Goal: Information Seeking & Learning: Check status

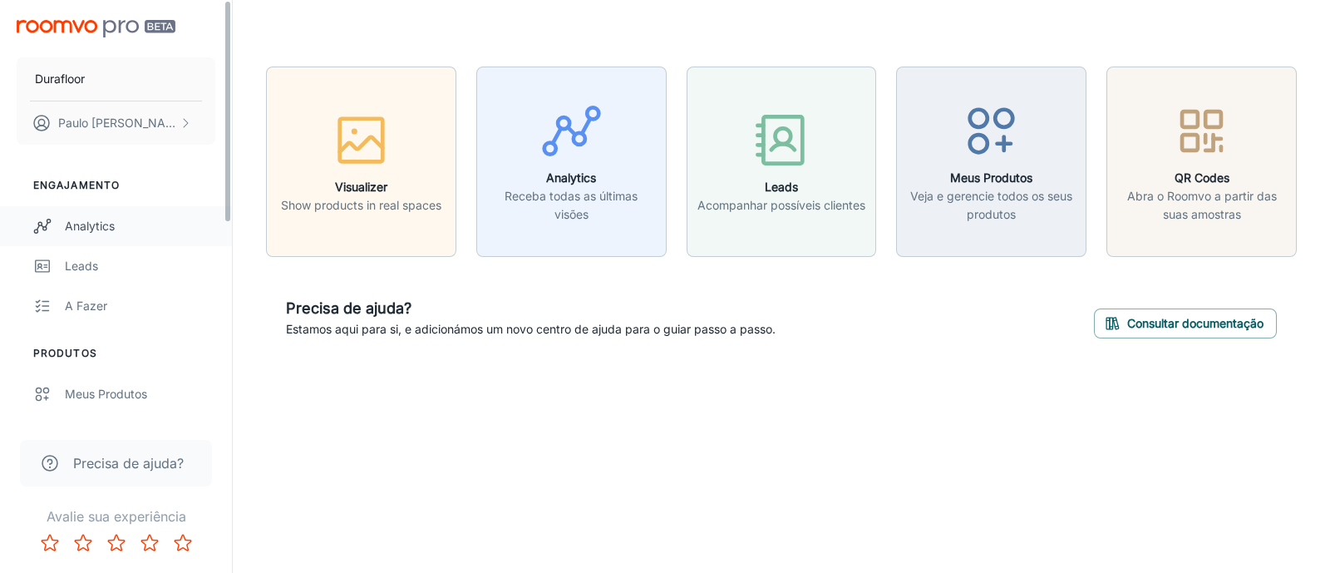
click at [123, 229] on div "Analytics" at bounding box center [140, 226] width 150 height 18
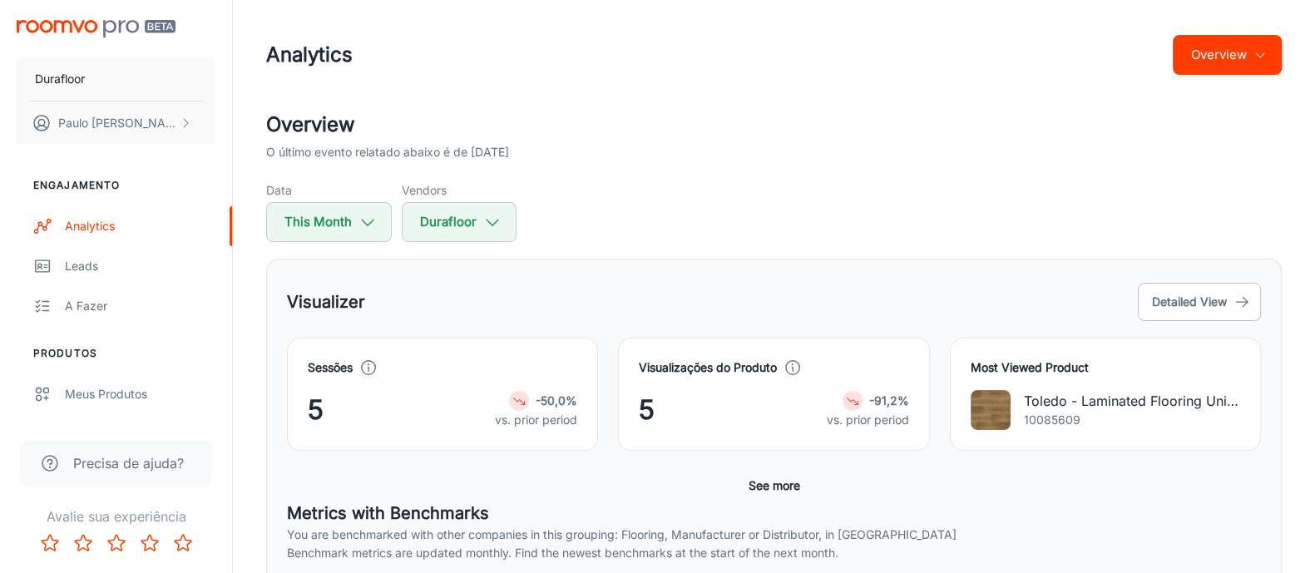
click at [1195, 178] on div "Overview O último evento relatado abaixo é de [DATE] Data This Month Vendors Du…" at bounding box center [773, 176] width 1015 height 132
click at [662, 259] on div "Visualizer Detailed View Sessões 5 -50,0% vs. prior period Visualizações do Pro…" at bounding box center [773, 563] width 1015 height 609
click at [575, 276] on div "Visualizer Detailed View Sessões 5 -50,0% vs. prior period Visualizações do Pro…" at bounding box center [773, 563] width 1015 height 609
click at [1280, 476] on div "Visualizer Detailed View Sessões 5 -50,0% vs. prior period Visualizações do Pro…" at bounding box center [773, 563] width 1015 height 609
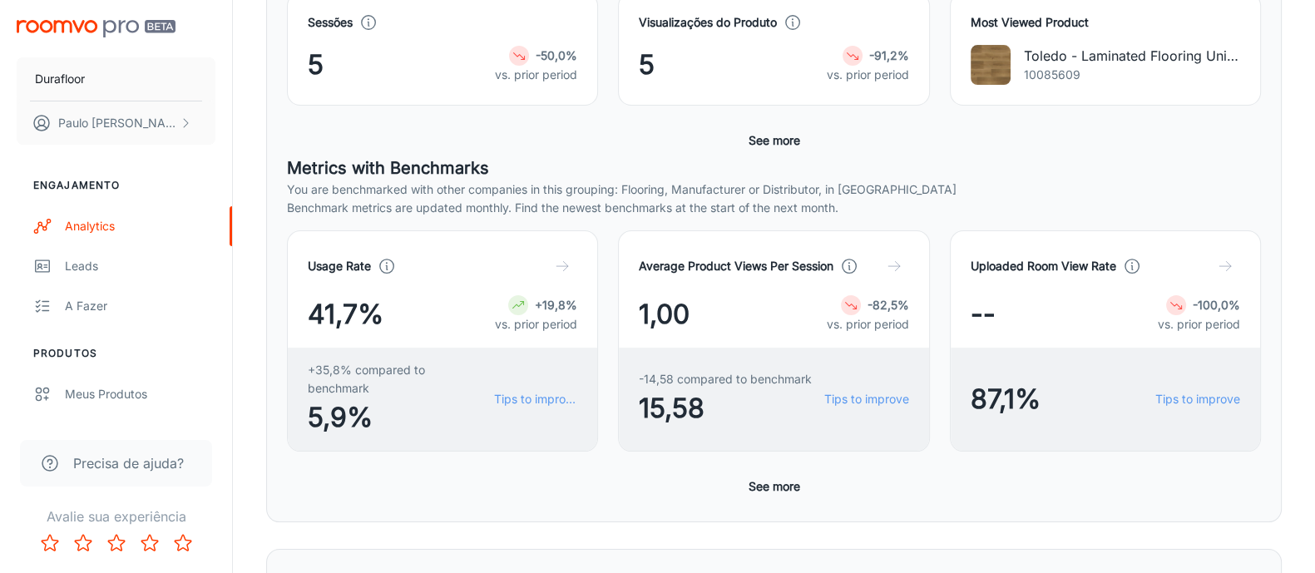
scroll to position [346, 0]
drag, startPoint x: 1288, startPoint y: 374, endPoint x: 1288, endPoint y: 347, distance: 27.4
click at [1288, 373] on div "Overview O último evento relatado abaixo é de [DATE] Data This Month Vendors Du…" at bounding box center [773, 448] width 1055 height 1369
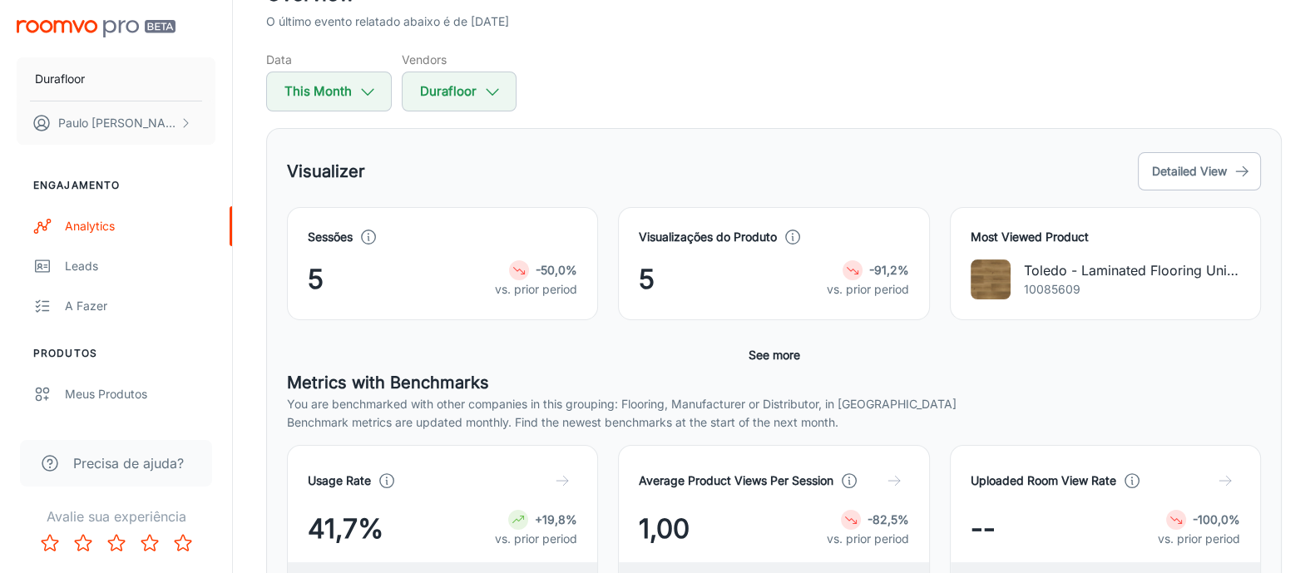
scroll to position [0, 0]
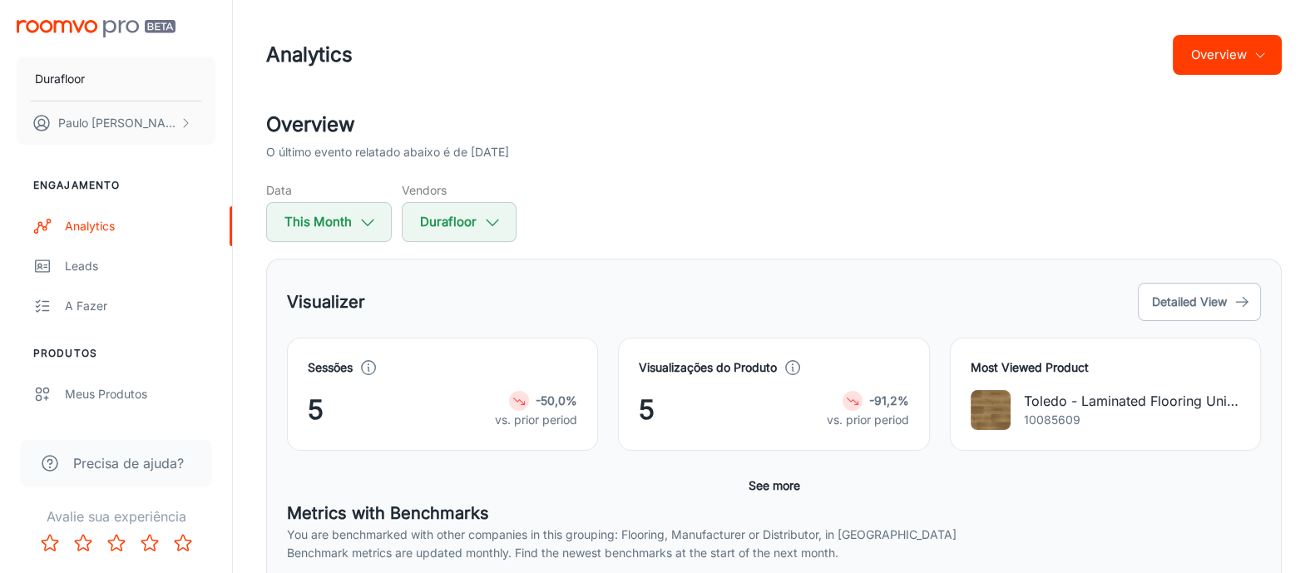
click at [624, 162] on div "Overview O último evento relatado abaixo é de [DATE] Data This Month Vendors Du…" at bounding box center [773, 176] width 1015 height 132
click at [347, 226] on button "This Month" at bounding box center [329, 222] width 126 height 40
select select "8"
select select "2025"
select select "8"
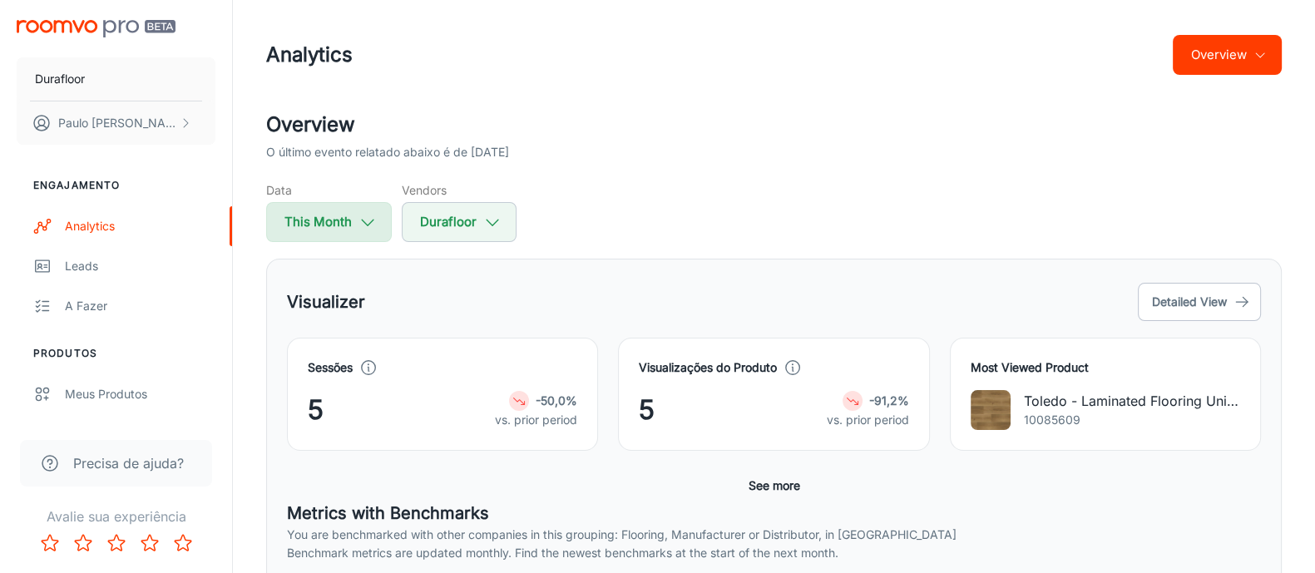
select select "2025"
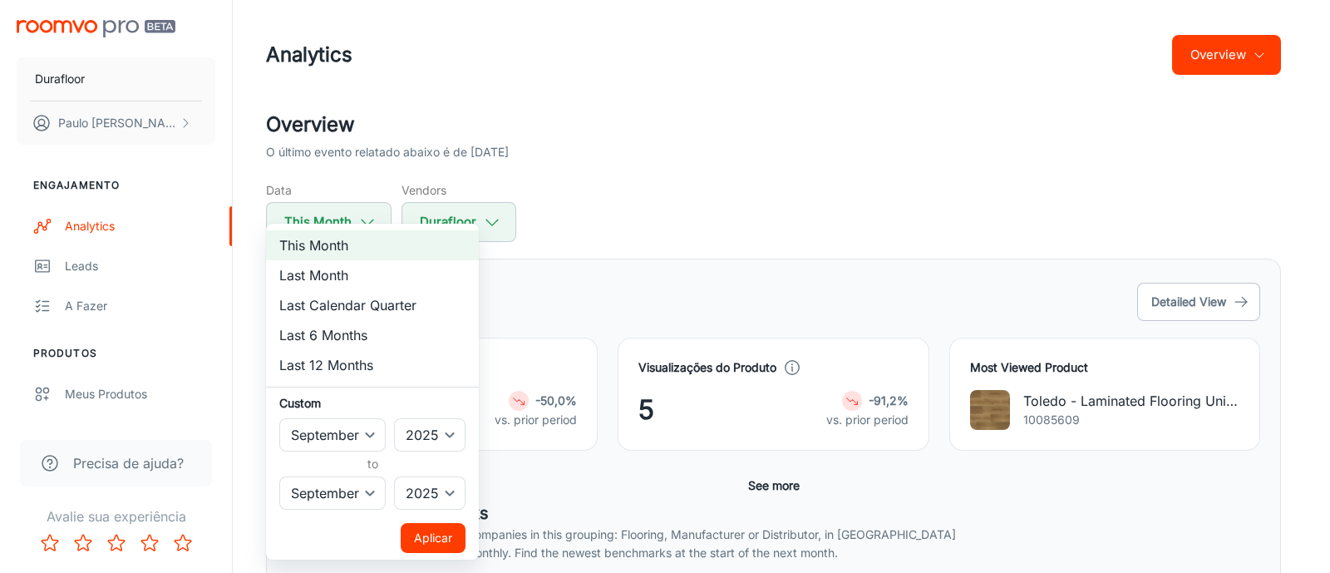
click at [591, 185] on div at bounding box center [665, 286] width 1330 height 573
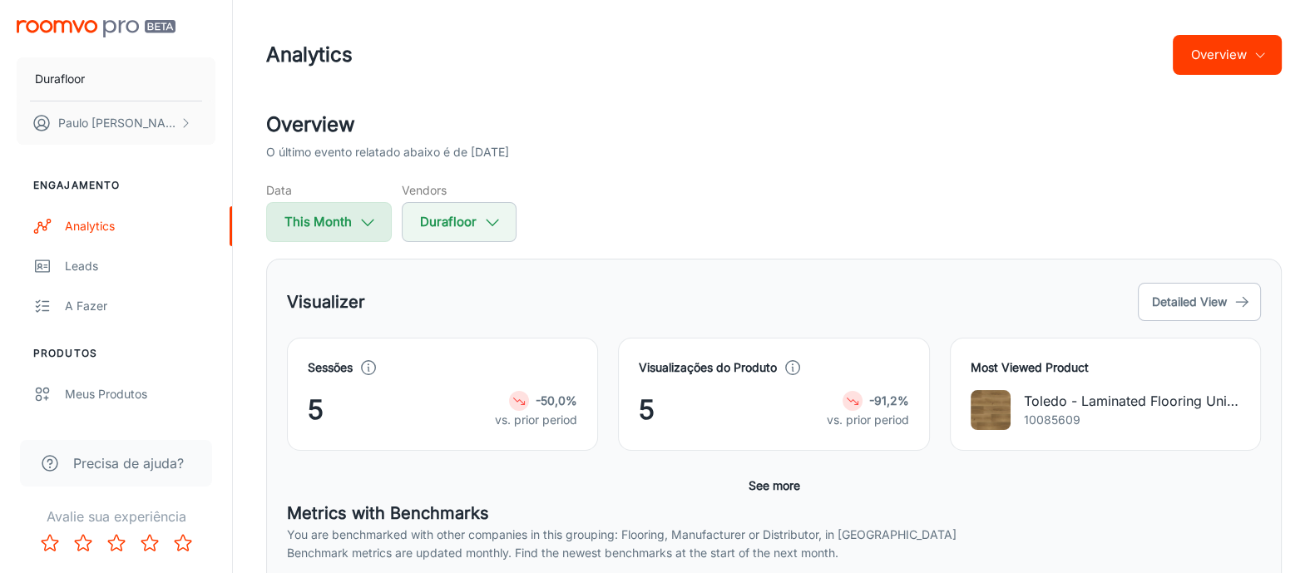
click at [312, 217] on button "This Month" at bounding box center [329, 222] width 126 height 40
select select "8"
select select "2025"
select select "8"
select select "2025"
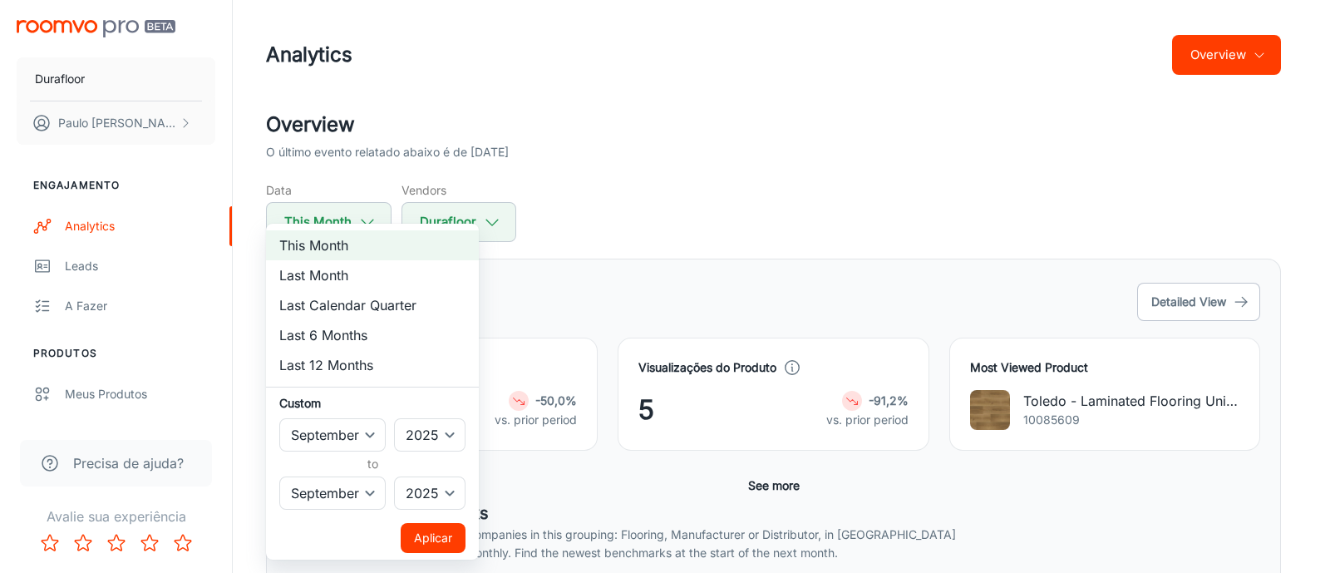
click at [636, 214] on div at bounding box center [665, 286] width 1330 height 573
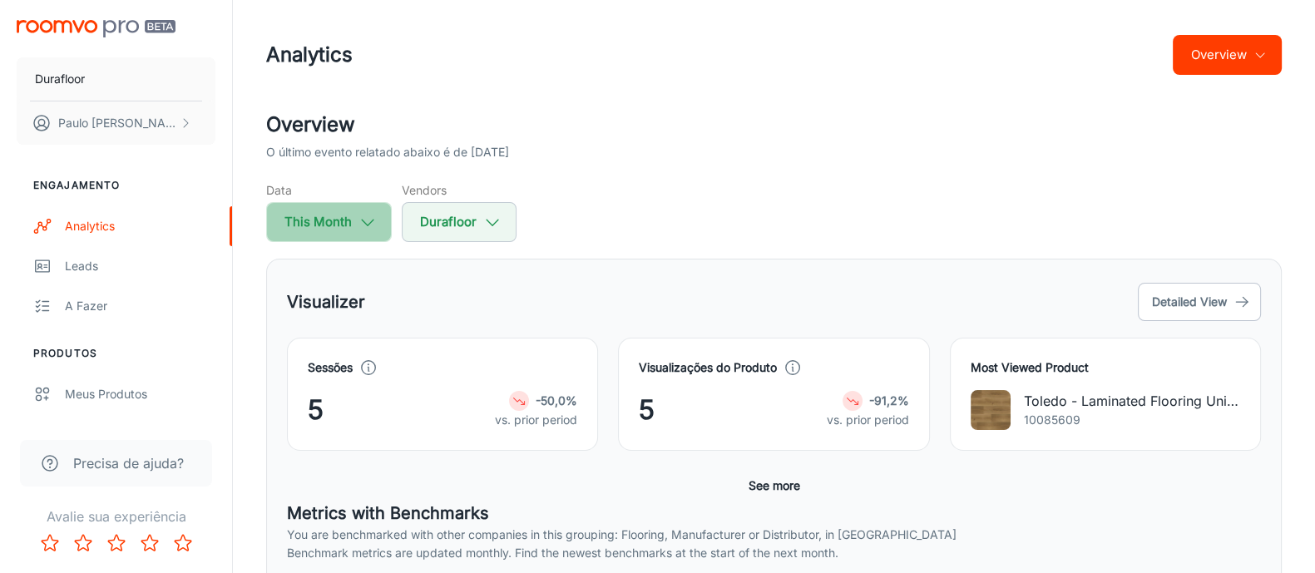
click at [322, 234] on button "This Month" at bounding box center [329, 222] width 126 height 40
select select "8"
select select "2025"
select select "8"
select select "2025"
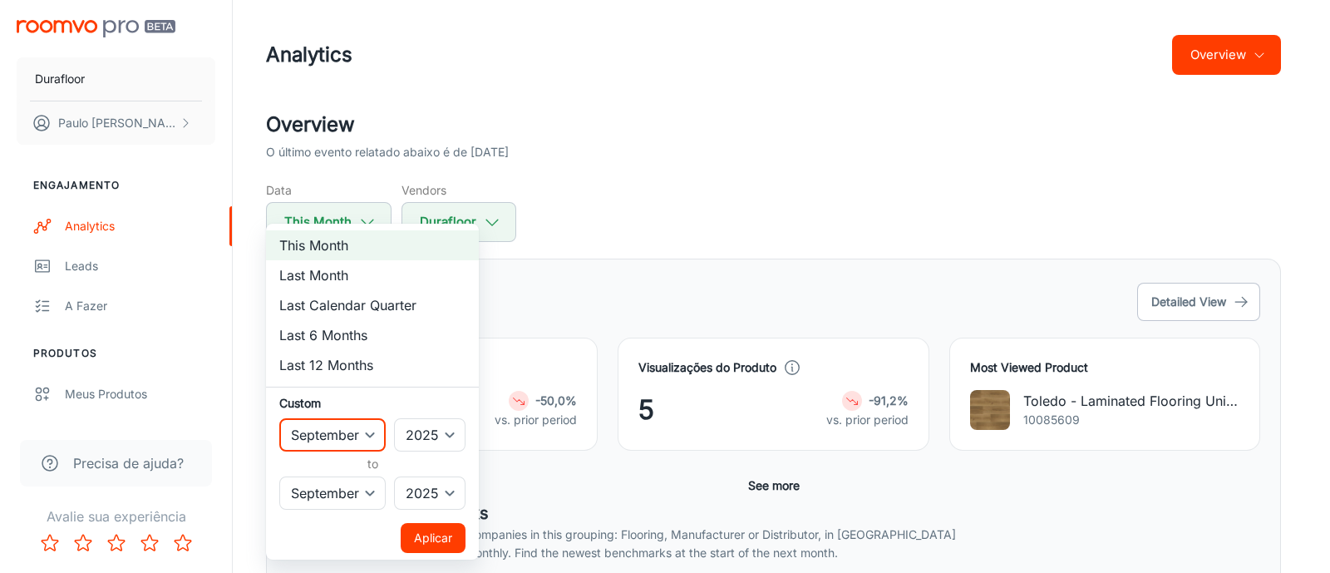
click at [361, 432] on select "January February March April May June July August September October November De…" at bounding box center [332, 434] width 106 height 33
select select "7"
click at [279, 418] on select "January February March April May June July August September October November De…" at bounding box center [332, 434] width 106 height 33
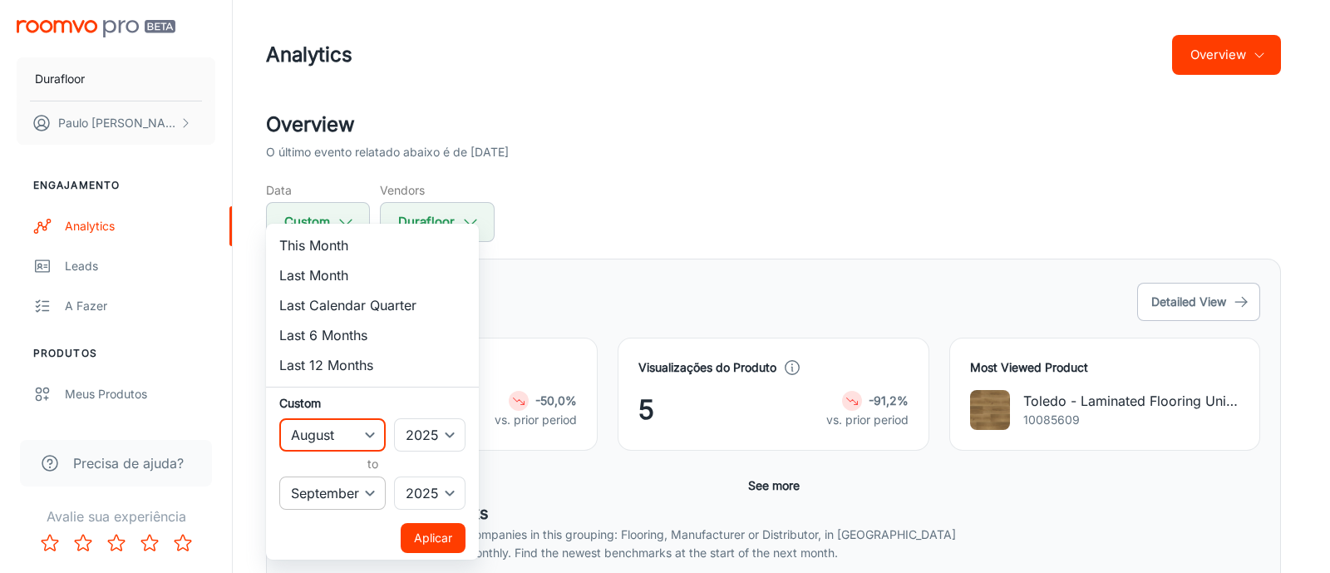
click at [354, 491] on select "January February March April May June July August September October November De…" at bounding box center [332, 492] width 106 height 33
select select "7"
click at [279, 476] on select "January February March April May June July August September October November De…" at bounding box center [332, 492] width 106 height 33
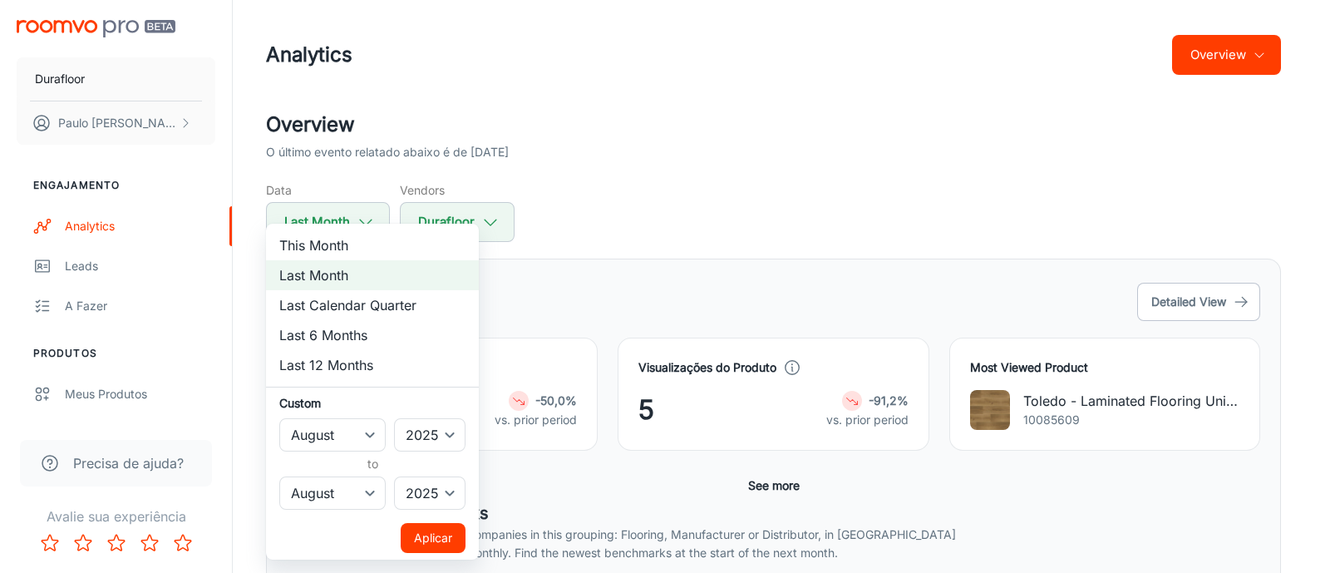
click at [420, 534] on button "Aplicar" at bounding box center [433, 538] width 65 height 30
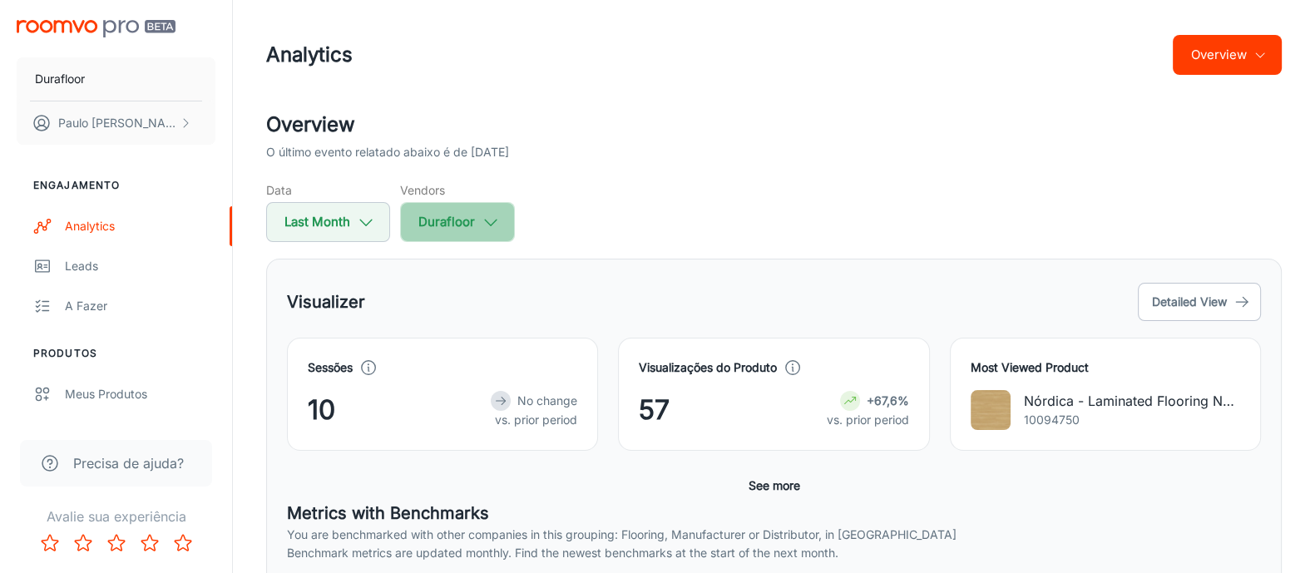
click at [466, 236] on button "Durafloor" at bounding box center [457, 222] width 115 height 40
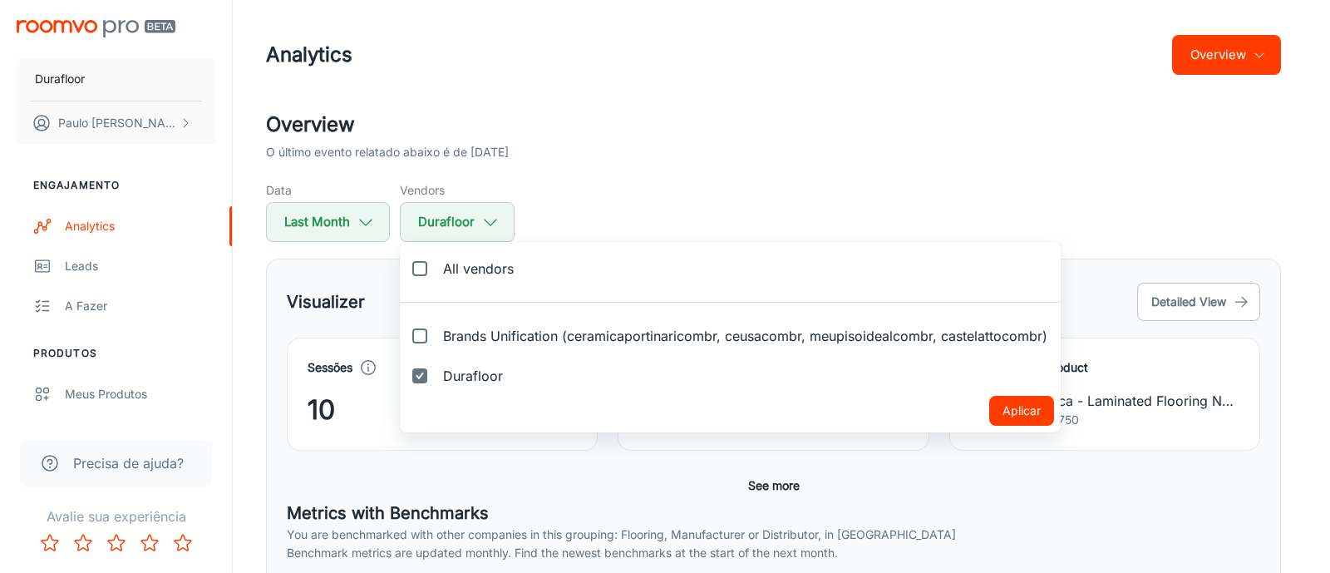
click at [482, 334] on span "Brands Unification (ceramicaportinaricombr, ceusacombr, meupisoidealcombr, cast…" at bounding box center [745, 336] width 604 height 20
click at [437, 334] on input "Brands Unification (ceramicaportinaricombr, ceusacombr, meupisoidealcombr, cast…" at bounding box center [419, 335] width 33 height 33
checkbox input "true"
click at [663, 387] on li "Durafloor" at bounding box center [730, 376] width 661 height 40
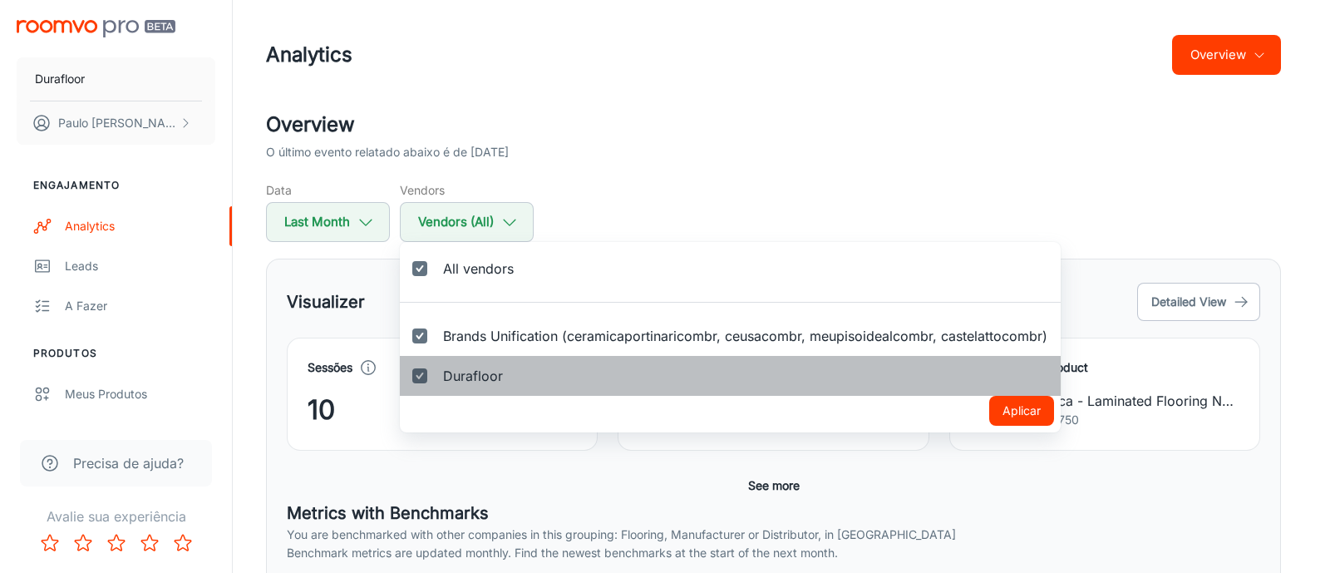
click at [654, 380] on li "Durafloor" at bounding box center [730, 376] width 661 height 40
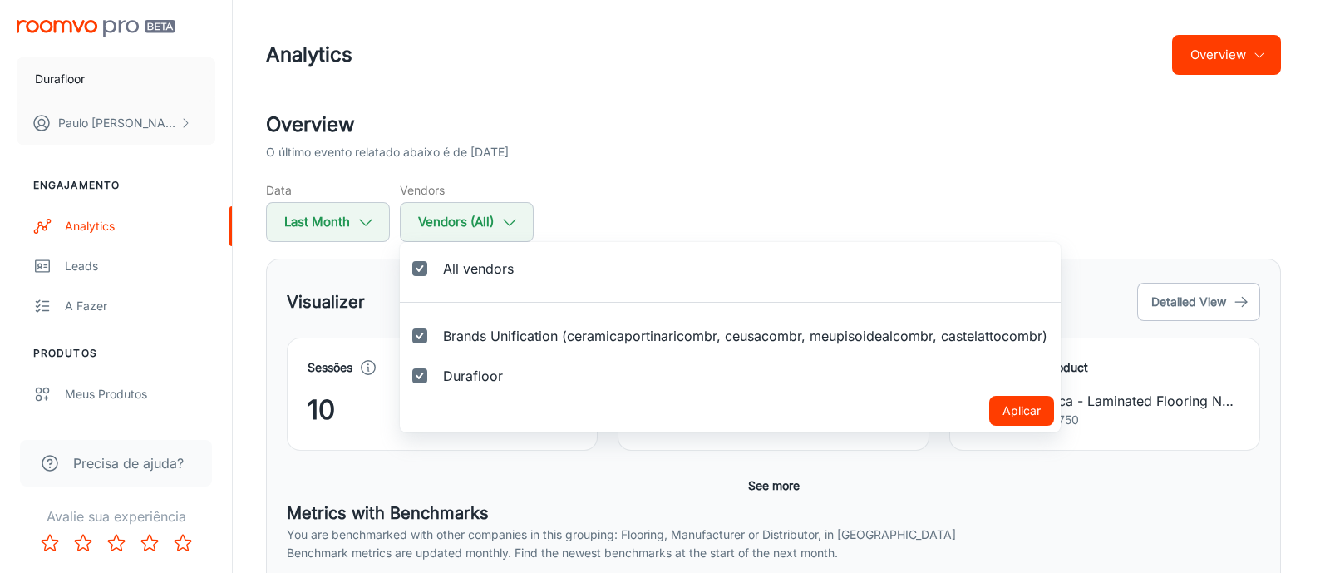
click at [431, 373] on input "Durafloor" at bounding box center [419, 375] width 33 height 33
checkbox input "false"
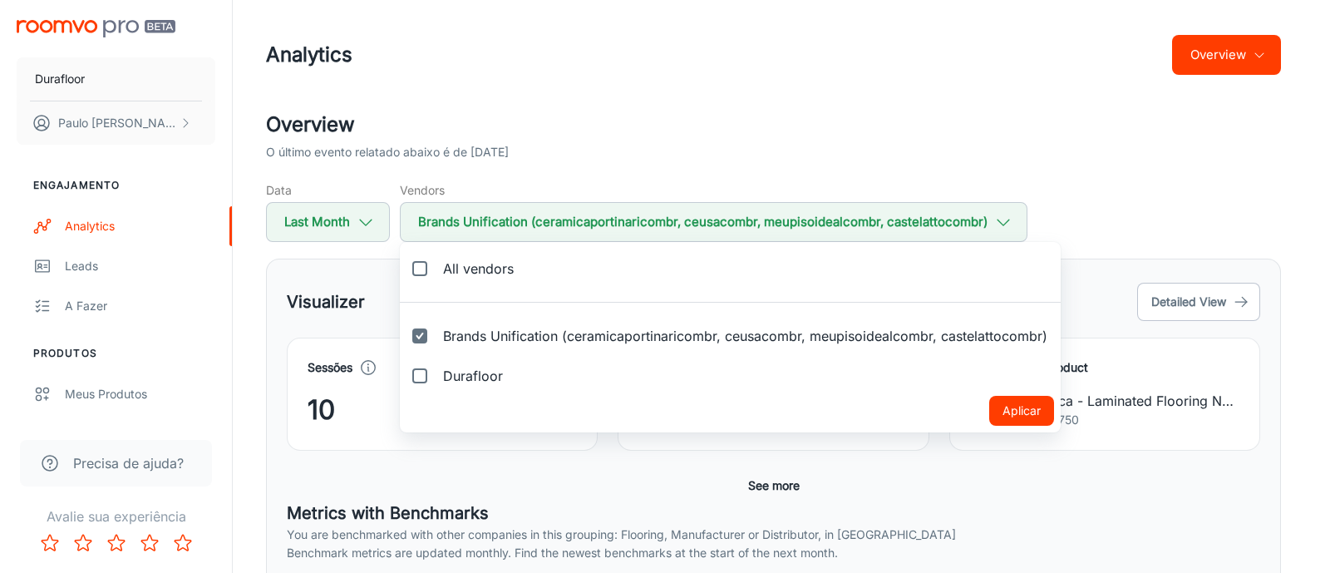
click at [1039, 409] on button "Aplicar" at bounding box center [1021, 411] width 65 height 30
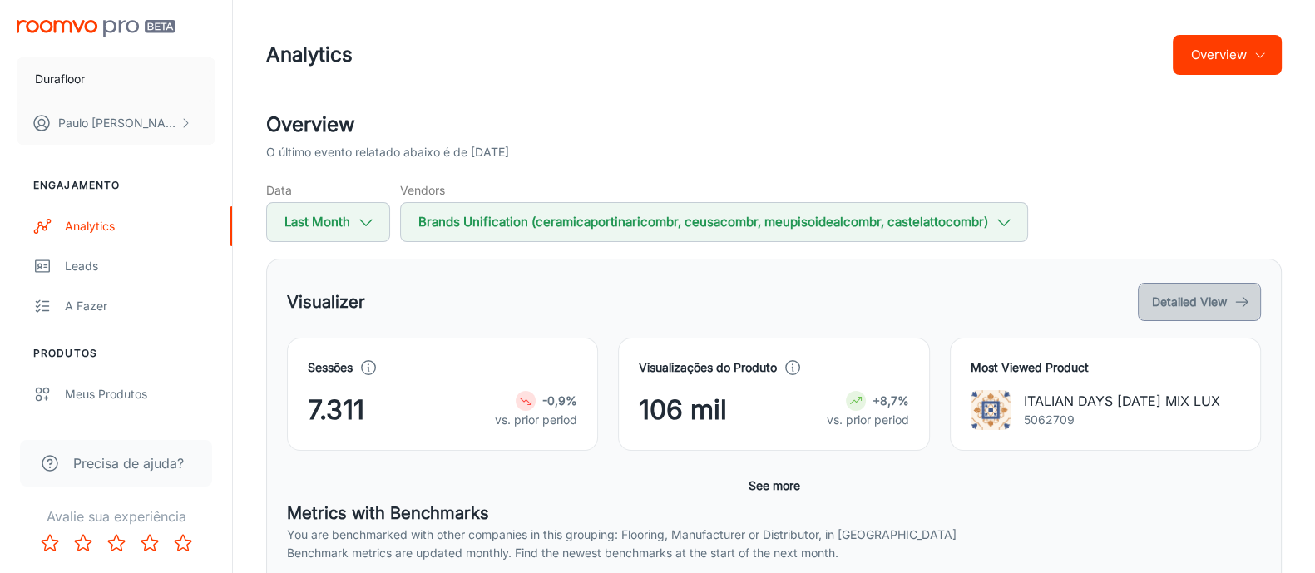
click at [1211, 299] on button "Detailed View" at bounding box center [1198, 302] width 123 height 38
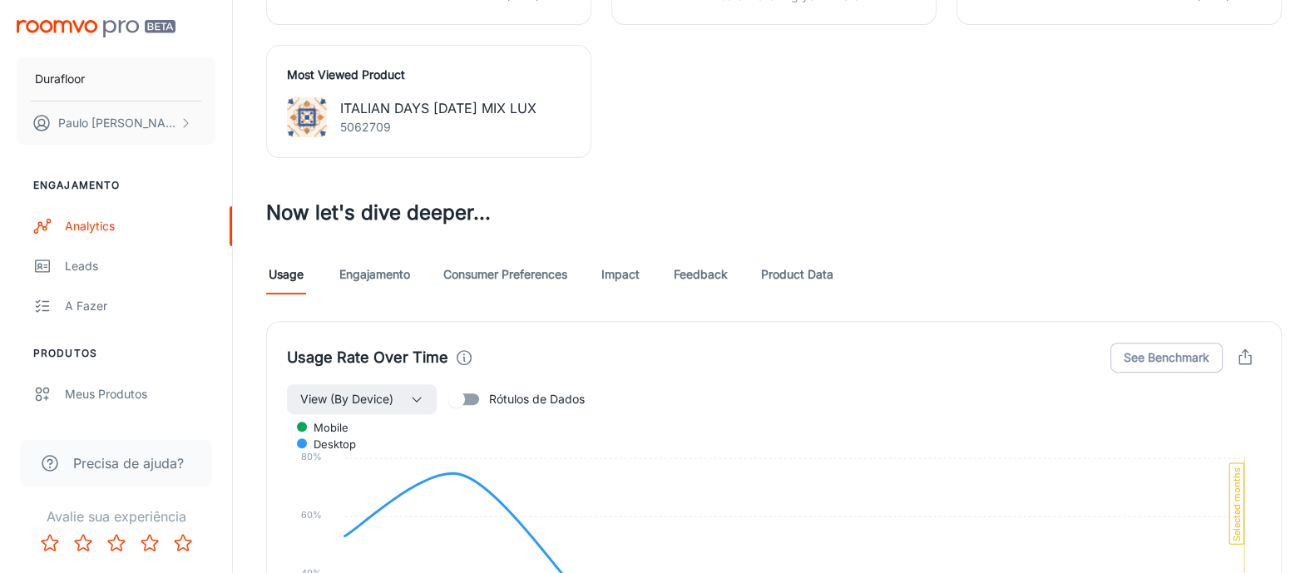
scroll to position [624, 0]
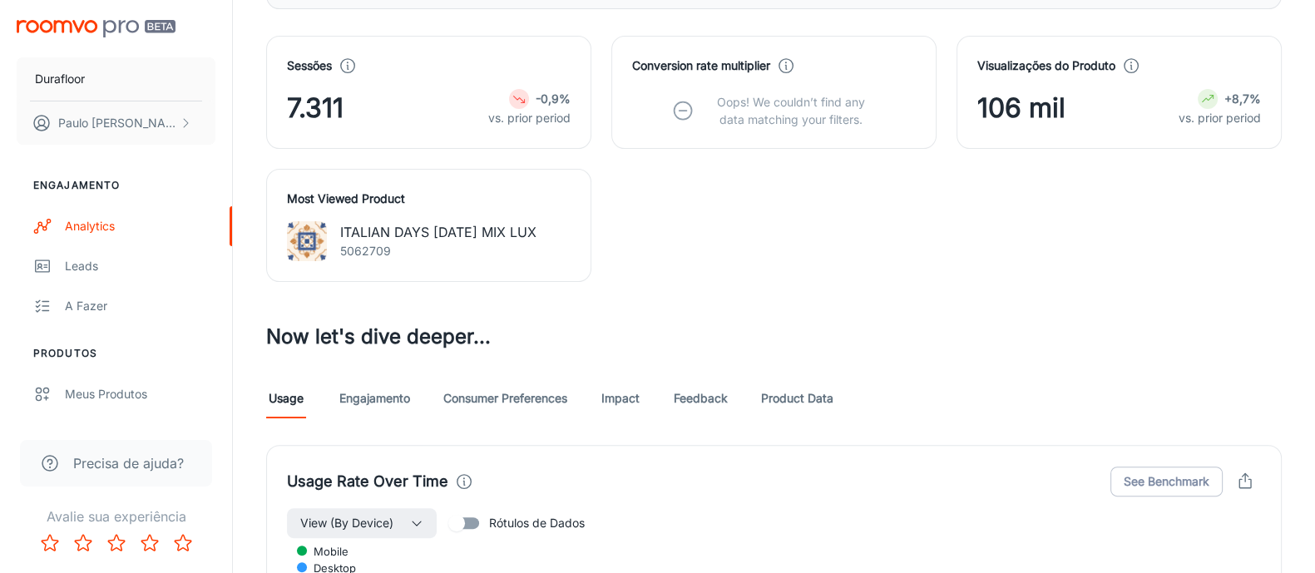
click at [387, 397] on link "Engajamento" at bounding box center [374, 398] width 71 height 40
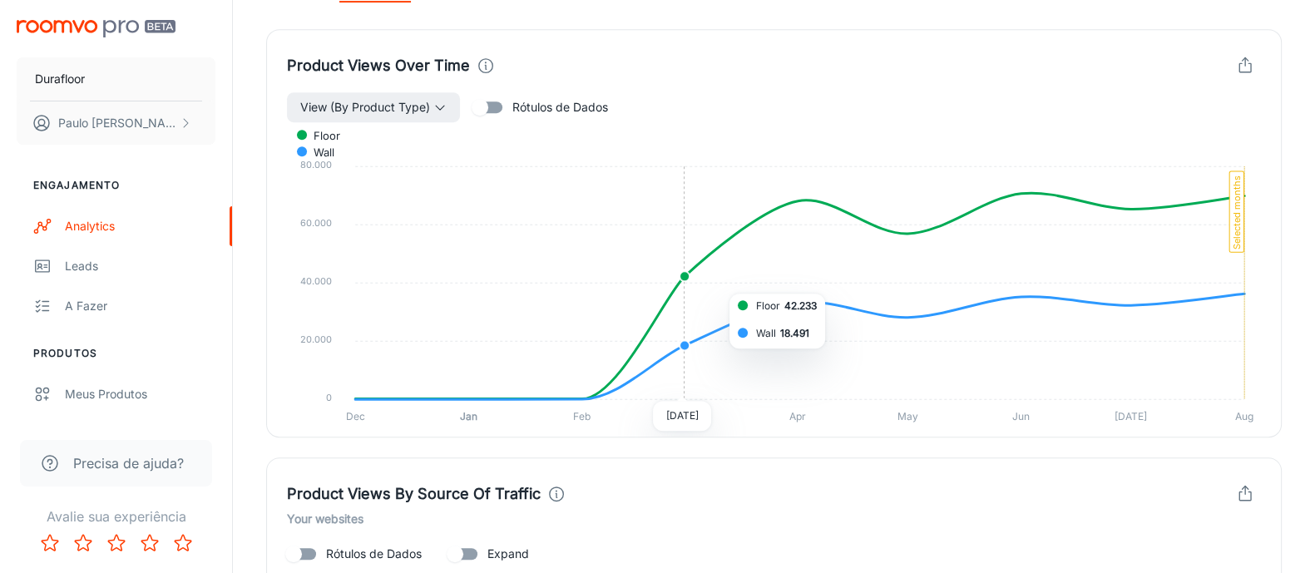
scroll to position [727, 0]
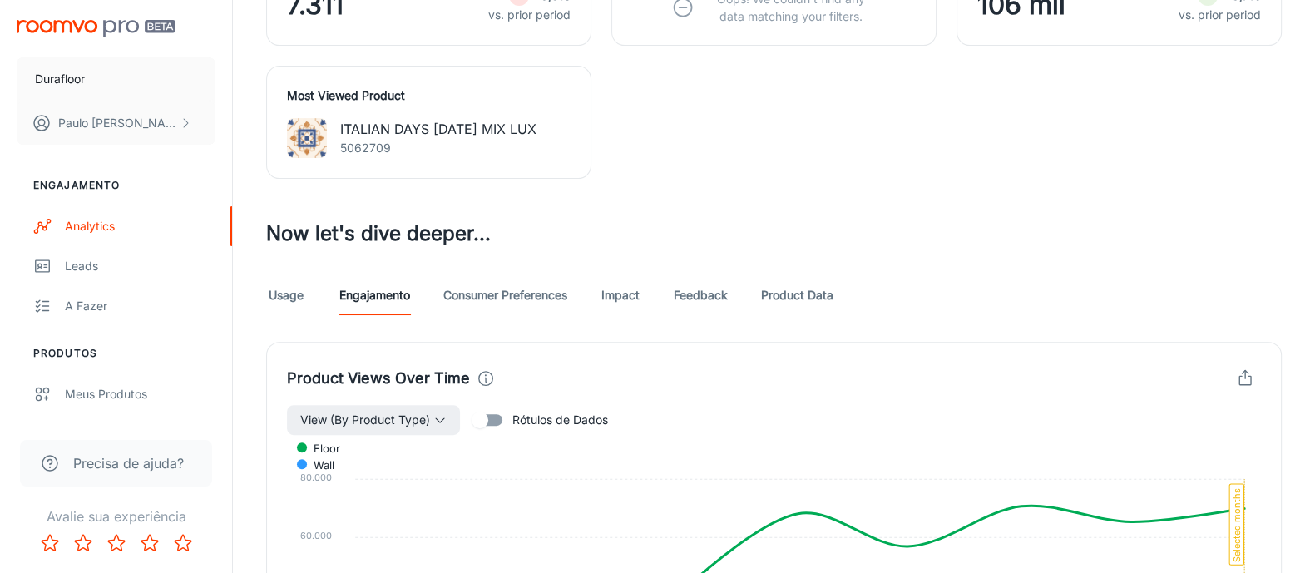
click at [793, 297] on link "Product Data" at bounding box center [797, 295] width 72 height 40
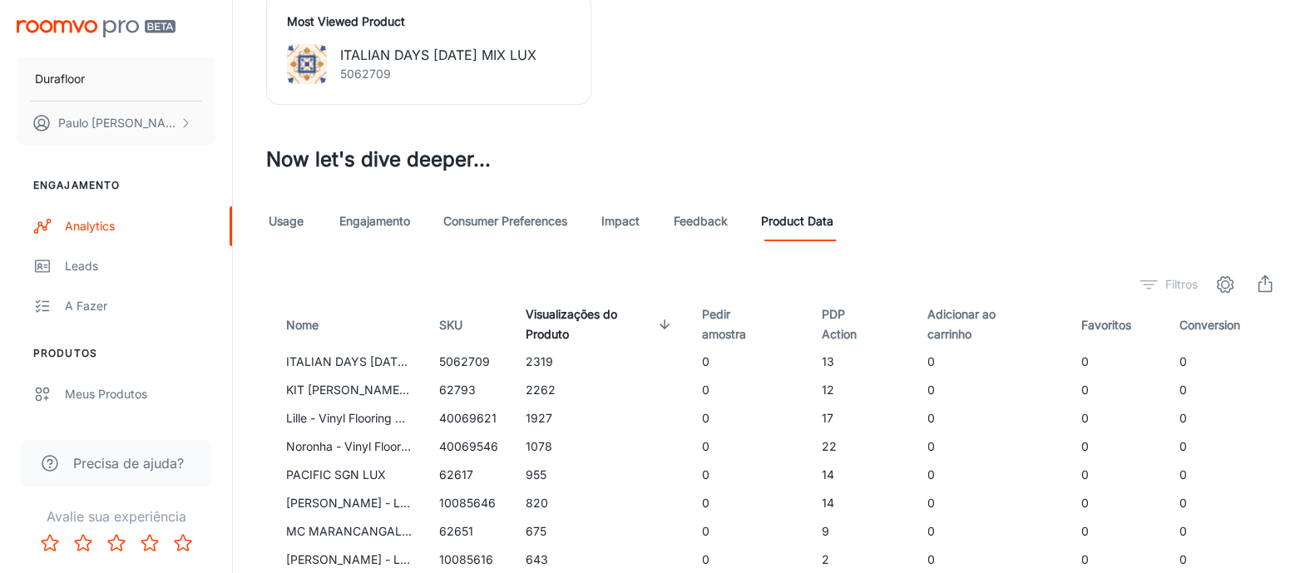
scroll to position [831, 0]
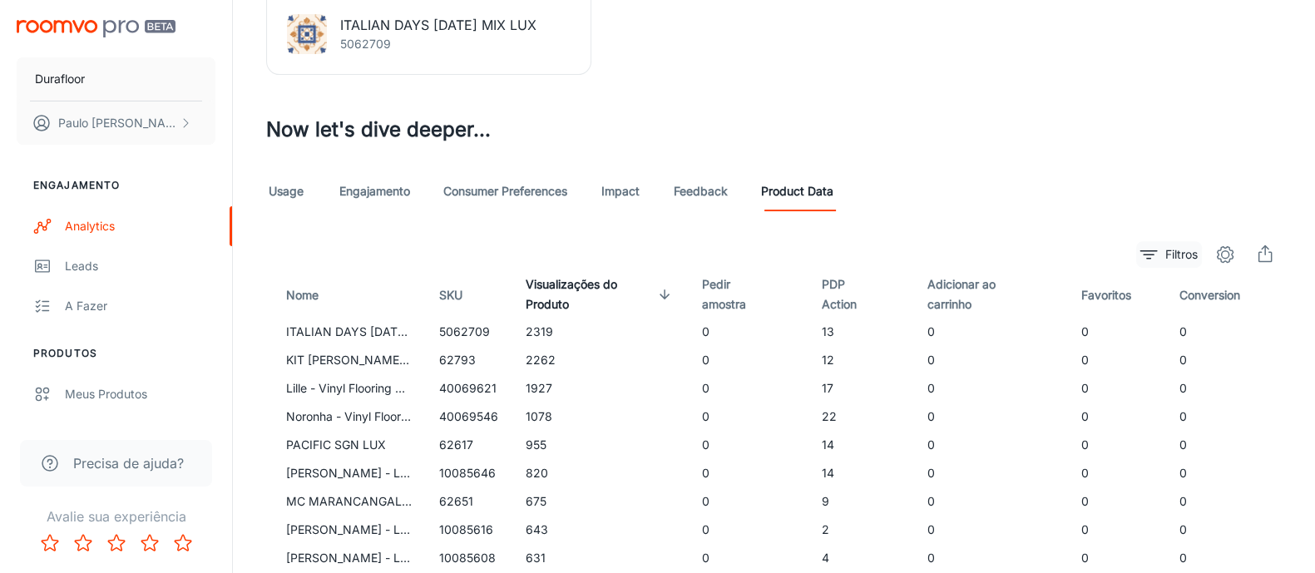
click at [1186, 249] on p "Filtros" at bounding box center [1181, 254] width 32 height 18
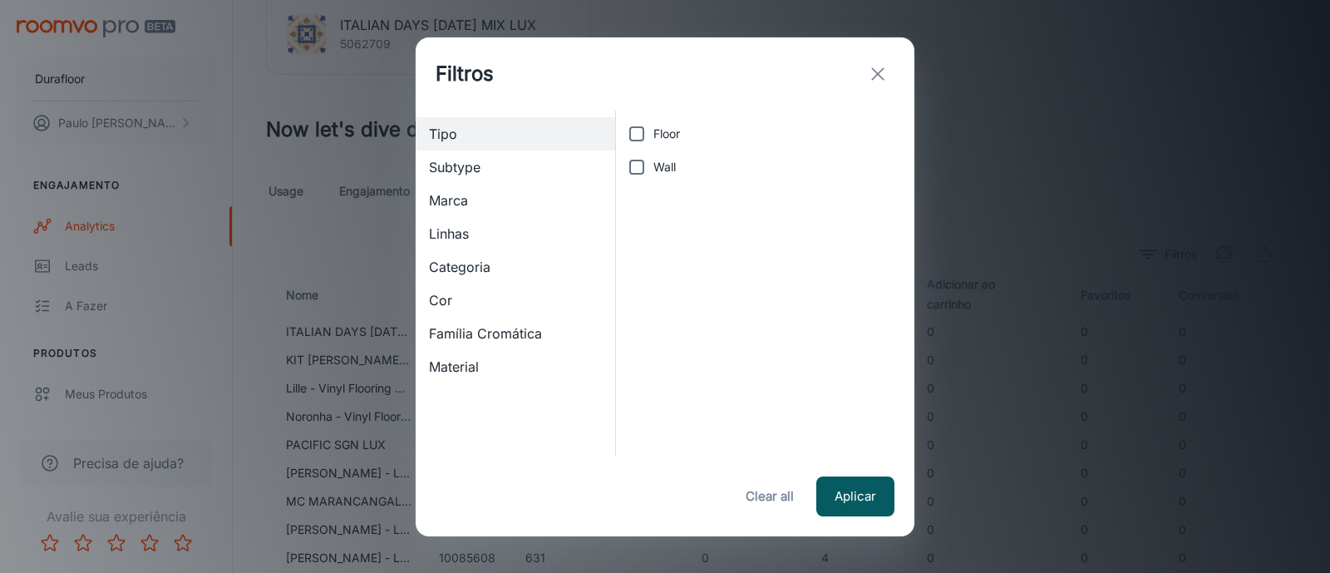
click at [474, 189] on div "Marca" at bounding box center [516, 200] width 200 height 33
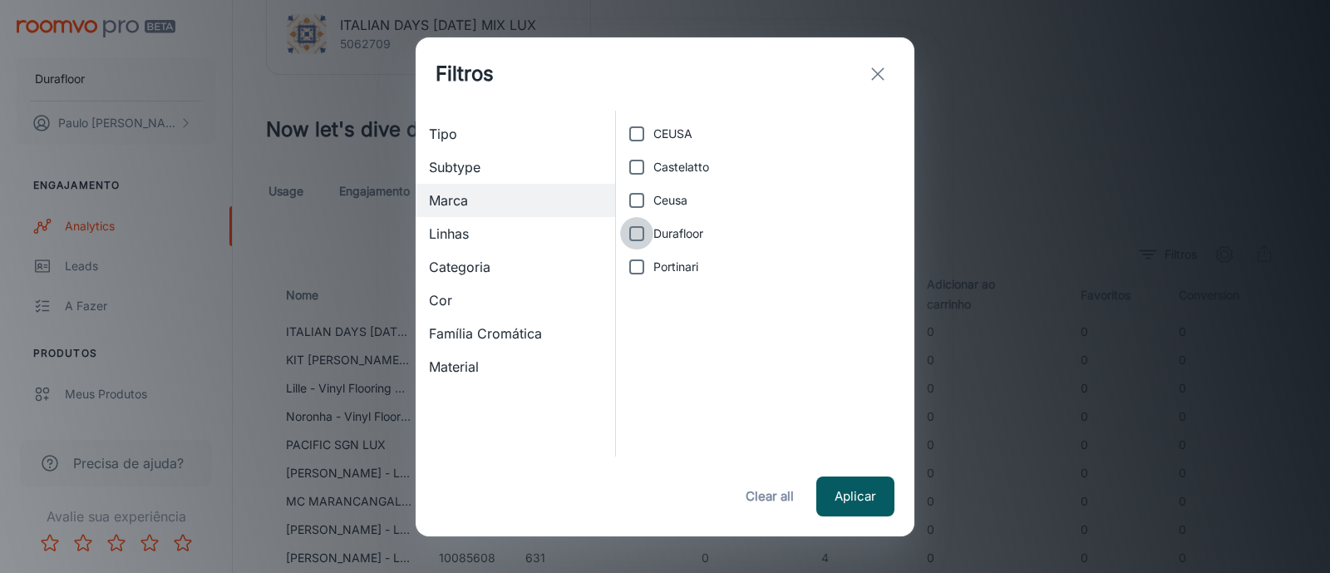
click at [638, 234] on input "Durafloor" at bounding box center [636, 233] width 33 height 33
checkbox input "true"
click at [852, 495] on button "Aplicar" at bounding box center [856, 496] width 78 height 40
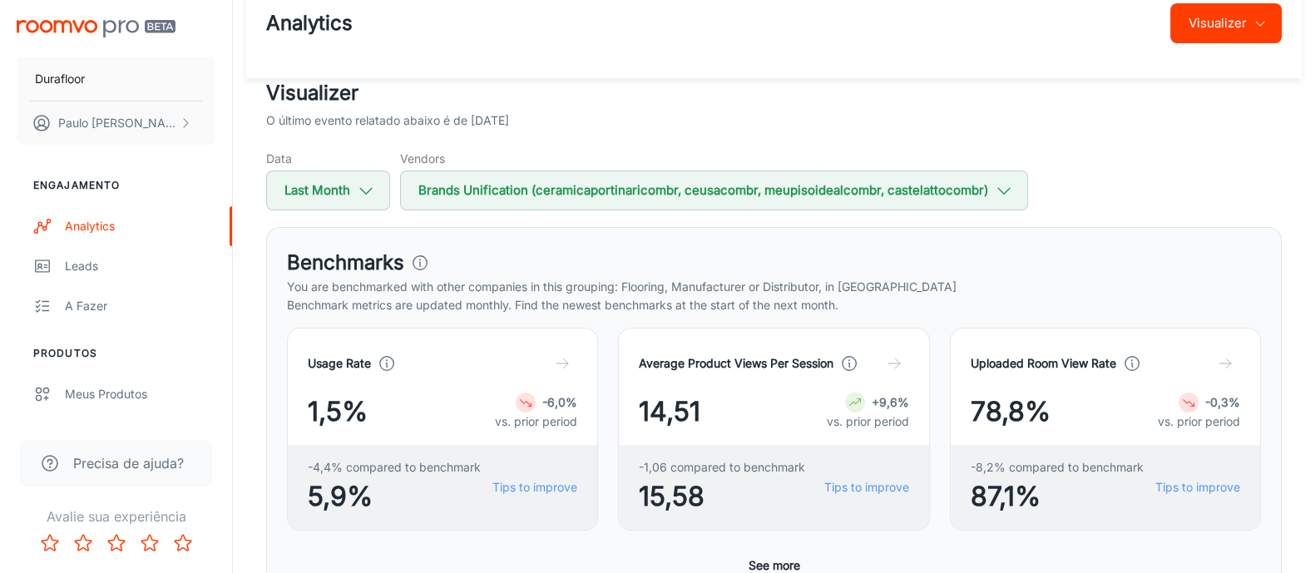
scroll to position [0, 0]
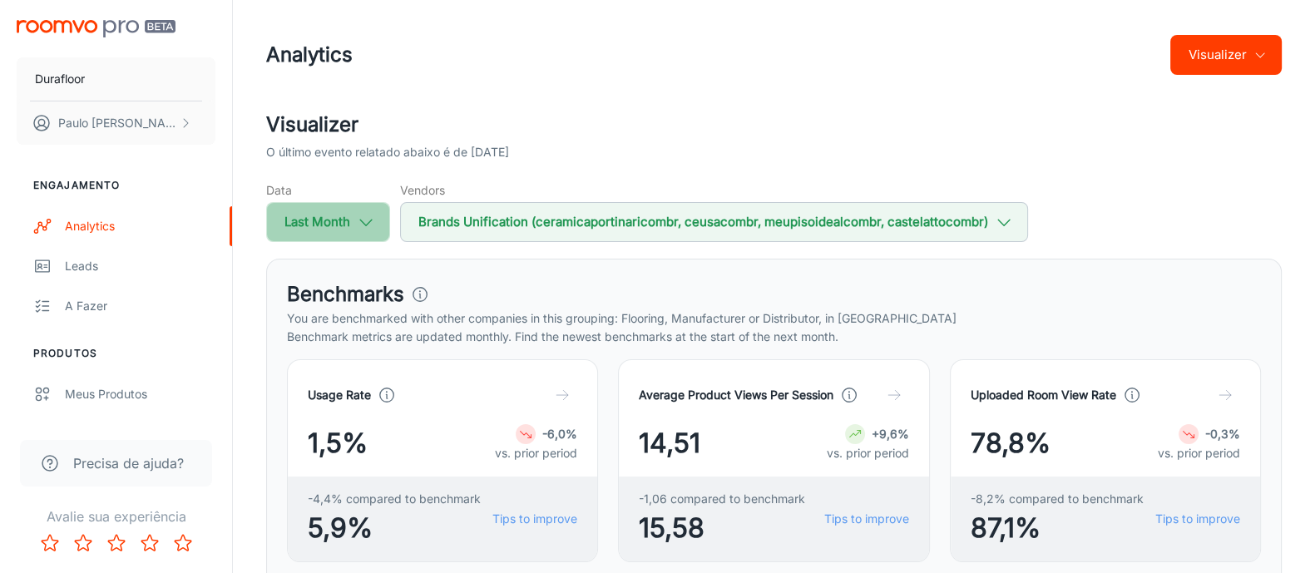
click at [347, 224] on button "Last Month" at bounding box center [328, 222] width 124 height 40
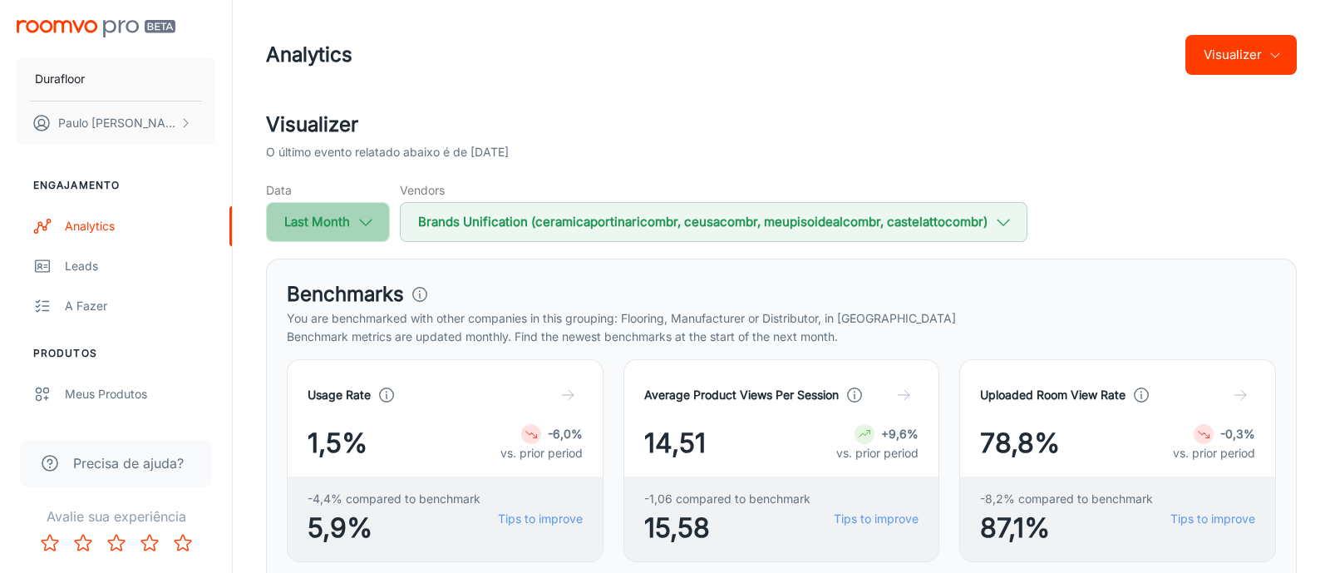
select select "7"
select select "2025"
select select "7"
select select "2025"
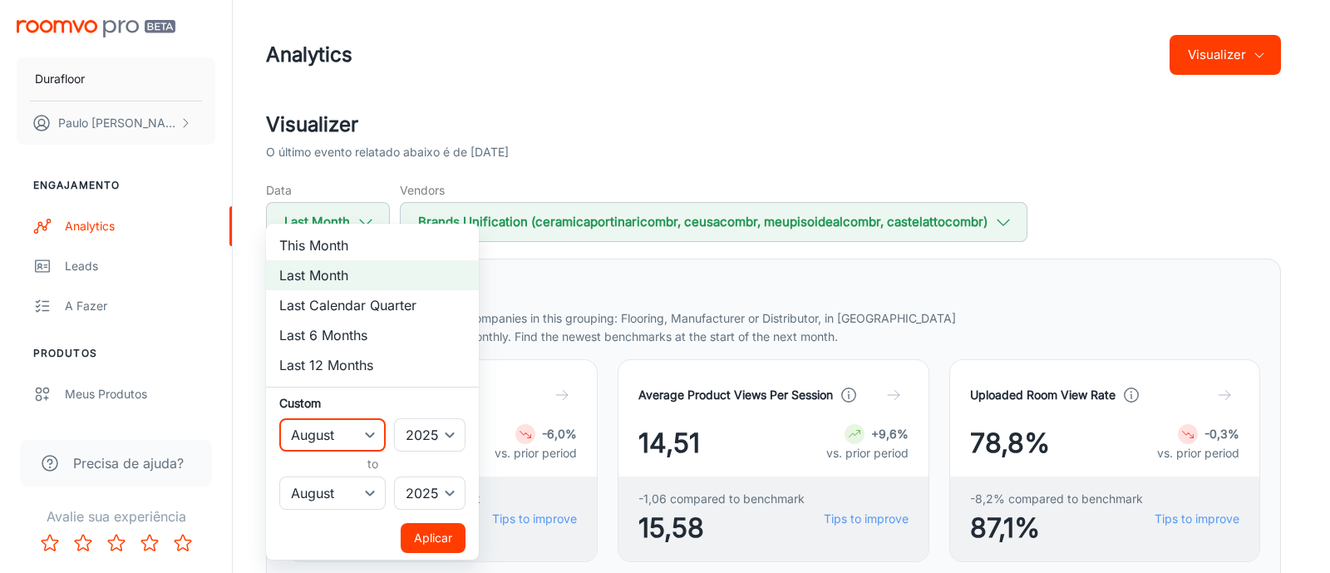
click at [374, 438] on select "January February March April May June July August September October November De…" at bounding box center [332, 434] width 106 height 33
select select "0"
click at [279, 418] on select "January February March April May June July August September October November De…" at bounding box center [332, 434] width 106 height 33
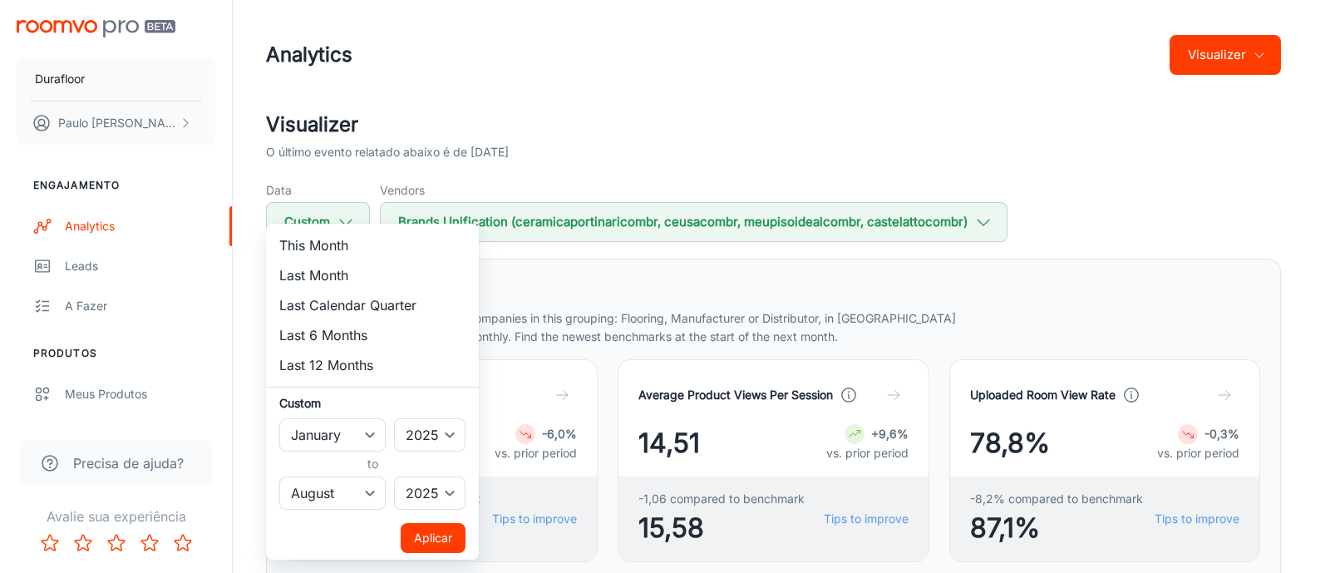
click at [432, 532] on button "Aplicar" at bounding box center [433, 538] width 65 height 30
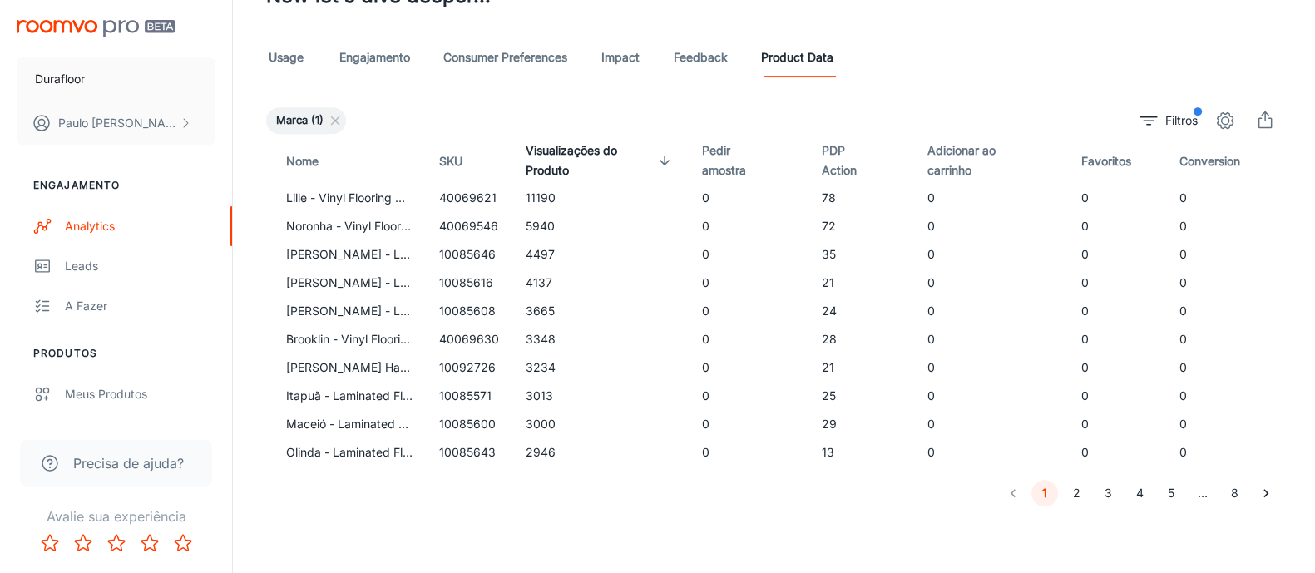
scroll to position [962, 0]
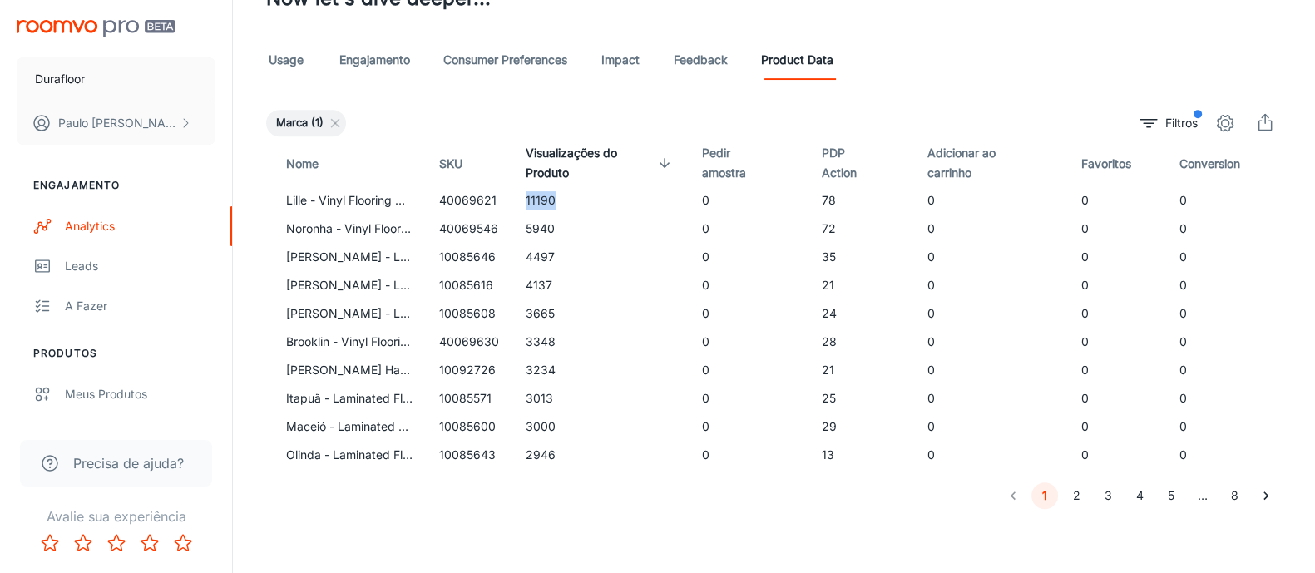
drag, startPoint x: 524, startPoint y: 195, endPoint x: 560, endPoint y: 196, distance: 36.6
click at [560, 196] on td "11190" at bounding box center [600, 200] width 176 height 28
drag, startPoint x: 525, startPoint y: 197, endPoint x: 565, endPoint y: 197, distance: 39.9
click at [565, 197] on td "11190" at bounding box center [600, 200] width 176 height 28
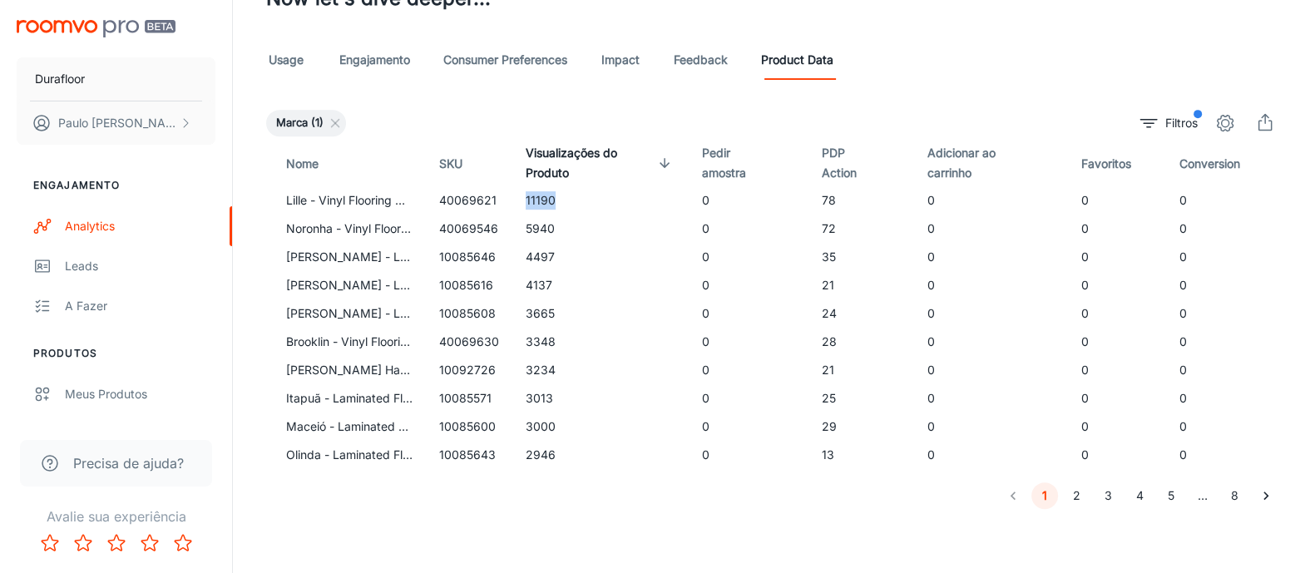
copy td "11190"
drag, startPoint x: 524, startPoint y: 224, endPoint x: 553, endPoint y: 226, distance: 29.1
click at [553, 226] on td "5940" at bounding box center [600, 229] width 176 height 28
copy td "5940"
drag, startPoint x: 524, startPoint y: 255, endPoint x: 555, endPoint y: 252, distance: 30.9
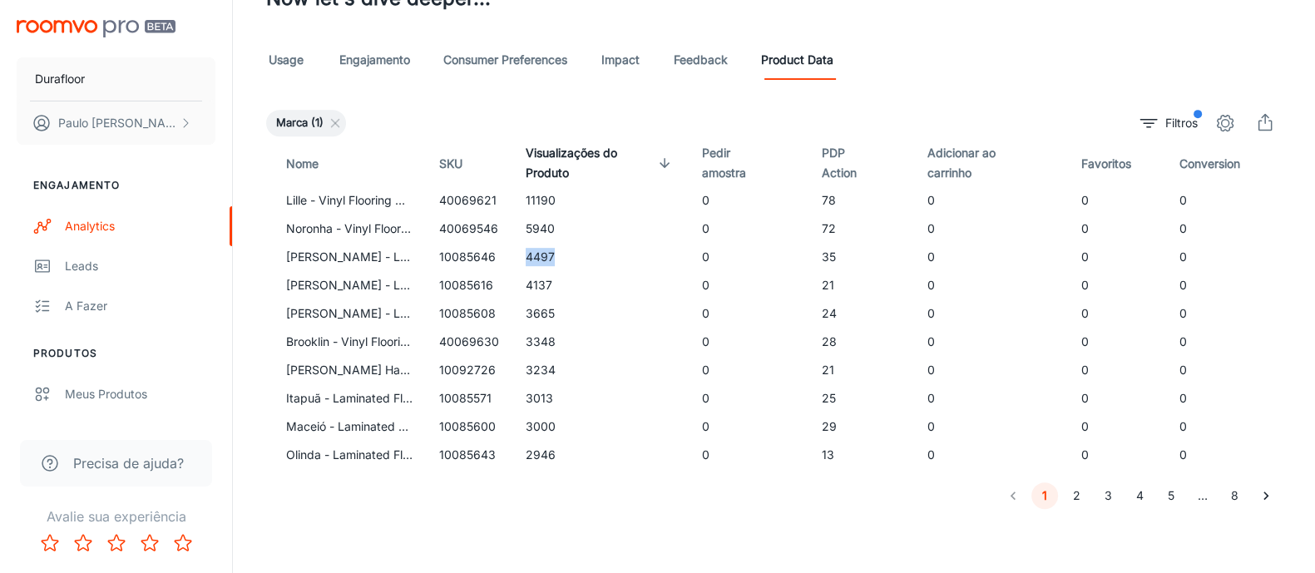
click at [555, 252] on td "4497" at bounding box center [600, 257] width 176 height 28
